Goal: Navigation & Orientation: Go to known website

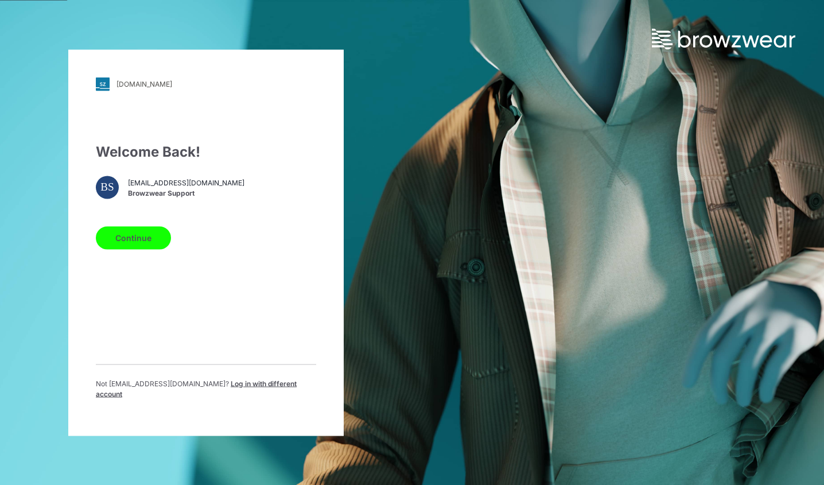
click at [136, 231] on button "Continue" at bounding box center [133, 237] width 75 height 23
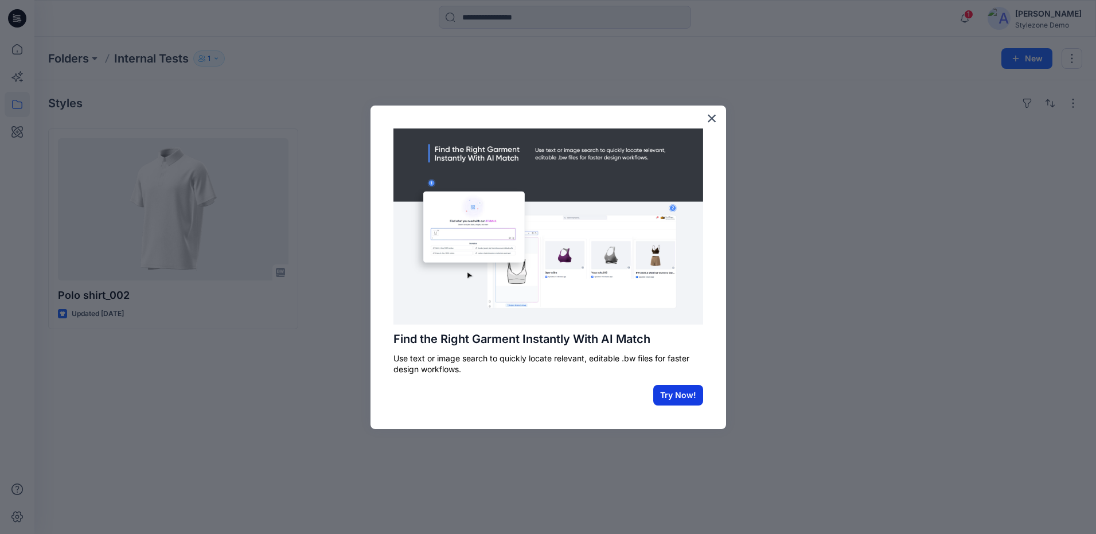
click at [688, 401] on button "Try Now!" at bounding box center [678, 395] width 50 height 21
